Goal: Find specific page/section: Find specific page/section

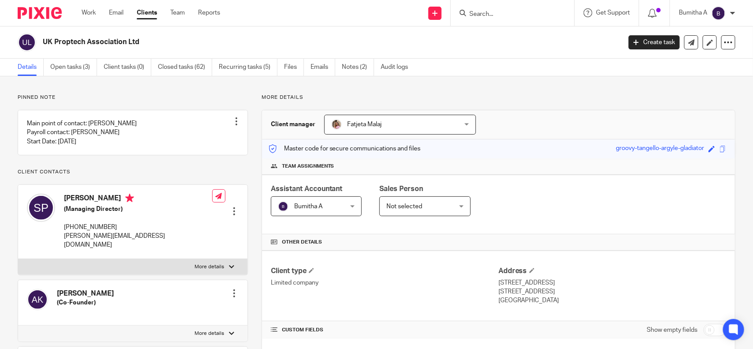
click at [486, 14] on input "Search" at bounding box center [508, 15] width 79 height 8
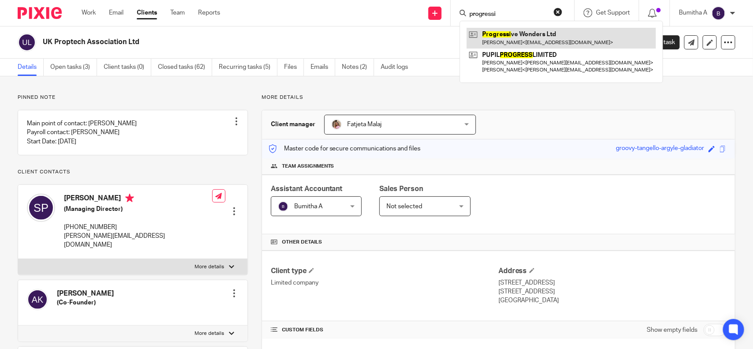
type input "progressi"
click at [543, 36] on link at bounding box center [561, 38] width 189 height 20
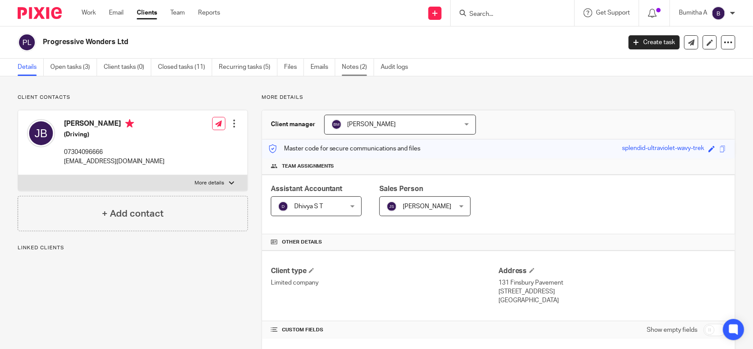
click at [354, 73] on link "Notes (2)" at bounding box center [358, 67] width 32 height 17
